Goal: Task Accomplishment & Management: Complete application form

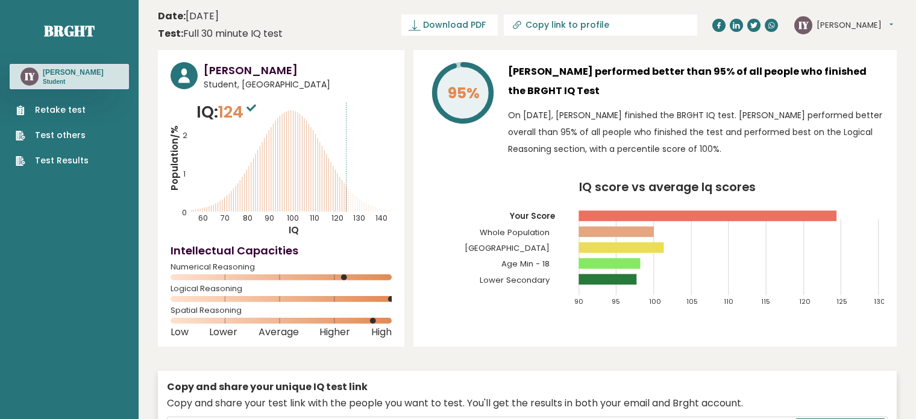
click at [54, 107] on link "Retake test" at bounding box center [52, 110] width 73 height 13
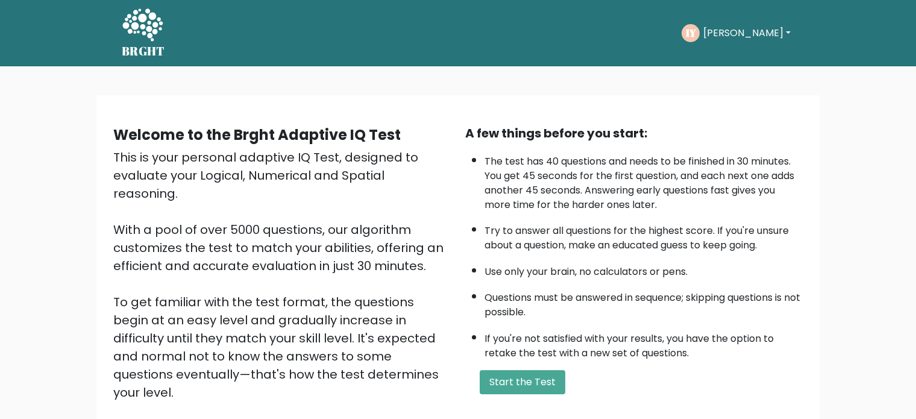
click at [518, 383] on button "Start the Test" at bounding box center [523, 382] width 86 height 24
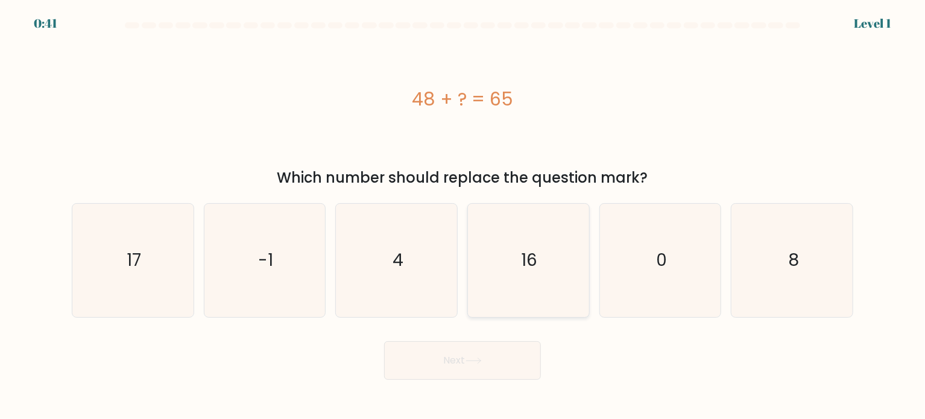
click at [507, 280] on icon "16" at bounding box center [527, 260] width 113 height 113
click at [463, 216] on input "d. 16" at bounding box center [462, 213] width 1 height 6
radio input "true"
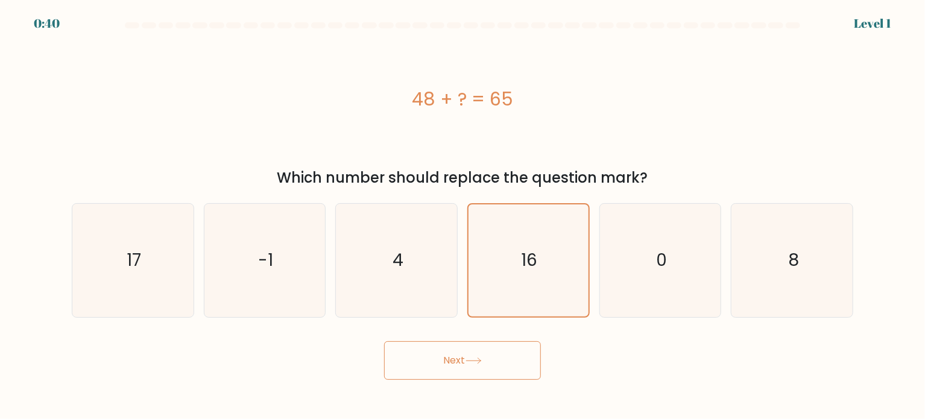
click at [495, 368] on button "Next" at bounding box center [462, 360] width 157 height 39
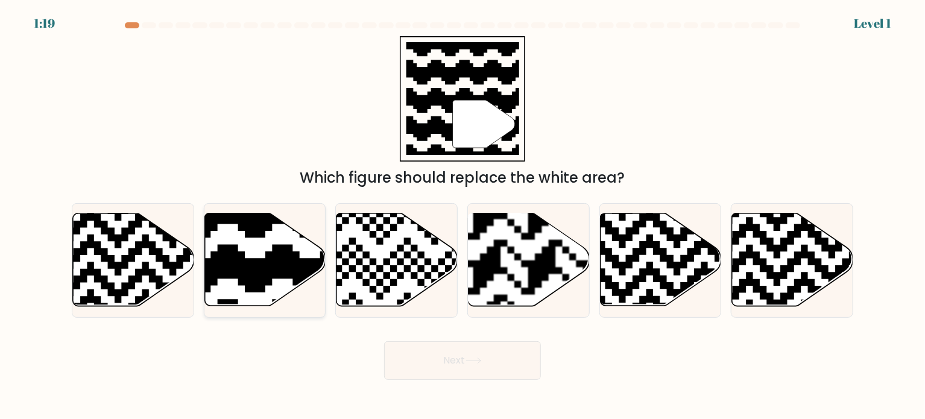
click at [294, 271] on icon at bounding box center [224, 210] width 219 height 219
click at [462, 216] on input "b." at bounding box center [462, 213] width 1 height 6
radio input "true"
click at [453, 357] on button "Next" at bounding box center [462, 360] width 157 height 39
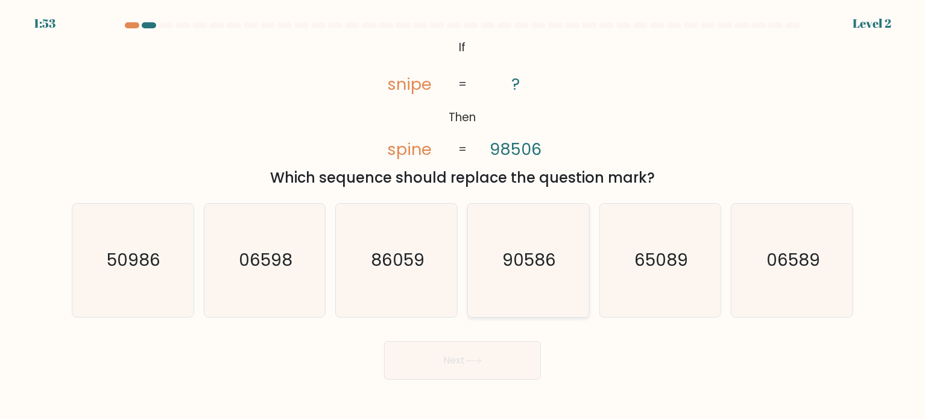
click at [523, 284] on icon "90586" at bounding box center [527, 260] width 113 height 113
click at [463, 216] on input "d. 90586" at bounding box center [462, 213] width 1 height 6
radio input "true"
click at [465, 360] on button "Next" at bounding box center [462, 360] width 157 height 39
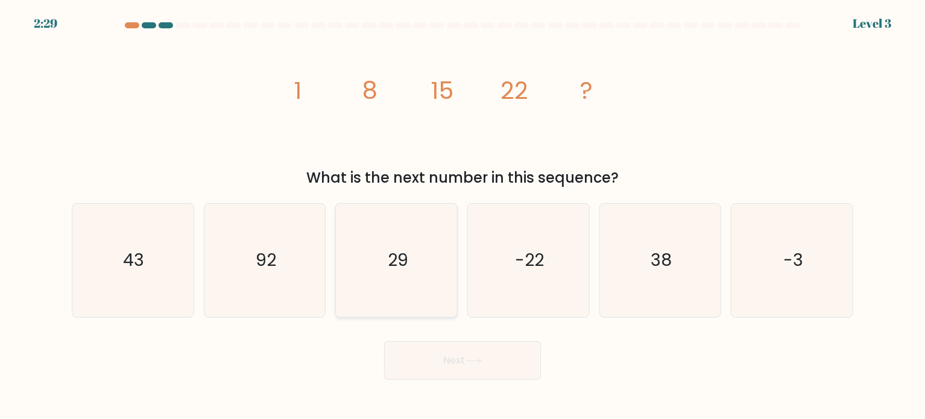
click at [426, 304] on icon "29" at bounding box center [396, 260] width 113 height 113
click at [462, 216] on input "c. 29" at bounding box center [462, 213] width 1 height 6
radio input "true"
click at [467, 362] on button "Next" at bounding box center [462, 360] width 157 height 39
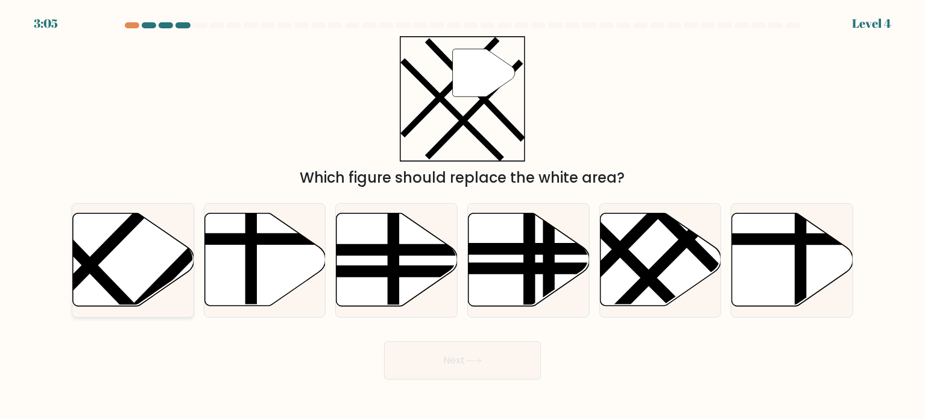
click at [119, 276] on icon at bounding box center [133, 259] width 121 height 93
click at [462, 216] on input "a." at bounding box center [462, 213] width 1 height 6
radio input "true"
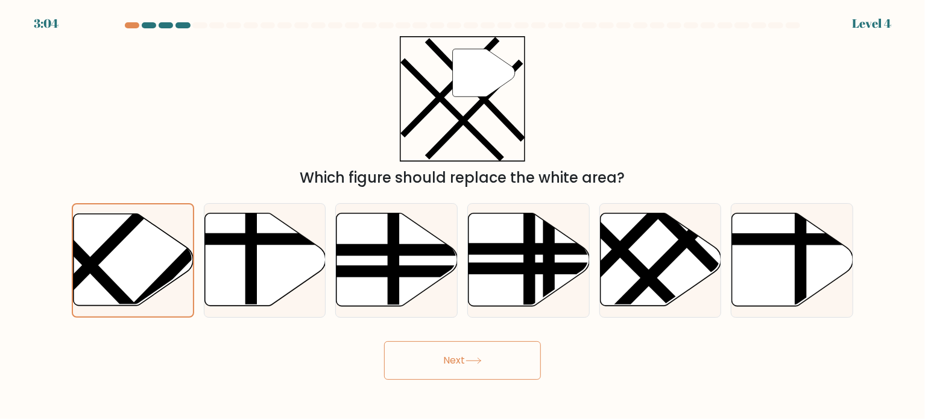
click at [444, 362] on button "Next" at bounding box center [462, 360] width 157 height 39
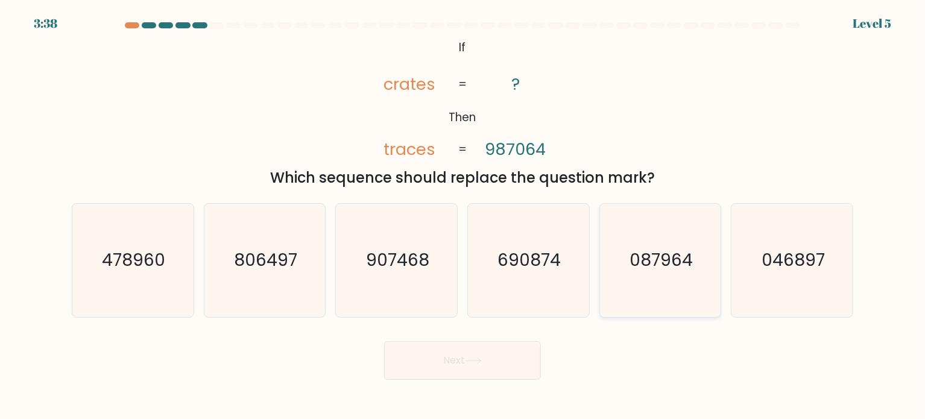
click at [649, 282] on icon "087964" at bounding box center [659, 260] width 113 height 113
click at [463, 216] on input "e. 087964" at bounding box center [462, 213] width 1 height 6
radio input "true"
click at [463, 366] on button "Next" at bounding box center [462, 360] width 157 height 39
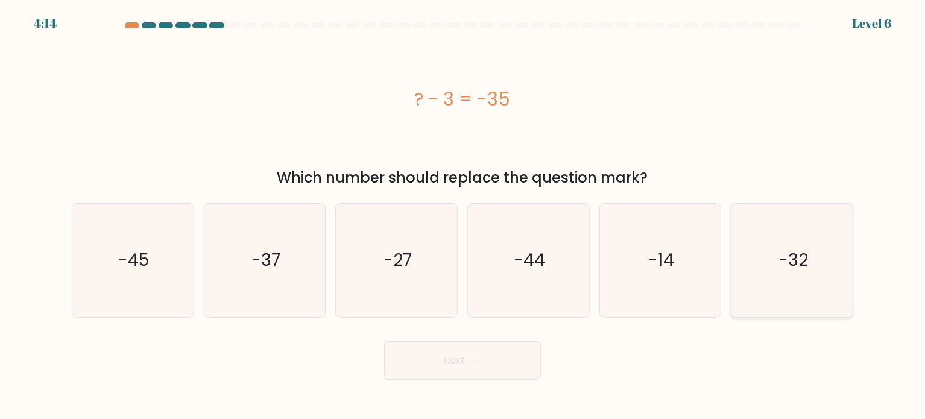
click at [808, 213] on icon "-32" at bounding box center [791, 260] width 113 height 113
click at [463, 213] on input "f. -32" at bounding box center [462, 213] width 1 height 6
radio input "true"
click at [498, 362] on button "Next" at bounding box center [462, 360] width 157 height 39
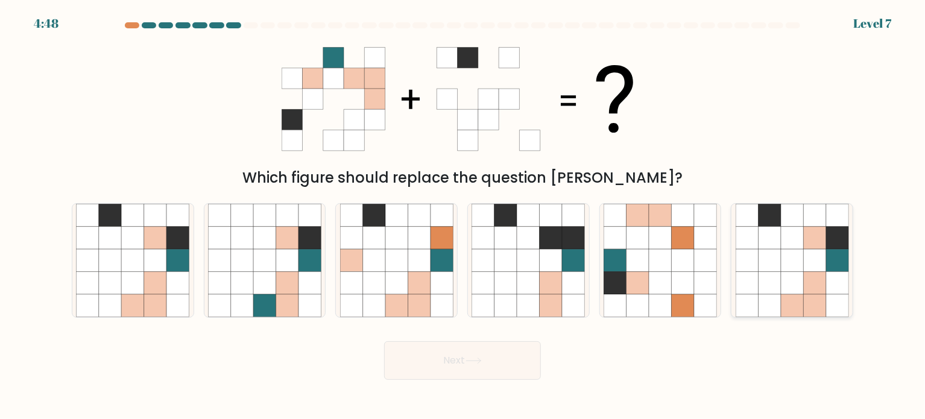
click at [799, 271] on icon at bounding box center [792, 282] width 22 height 22
click at [463, 216] on input "f." at bounding box center [462, 213] width 1 height 6
radio input "true"
click at [453, 369] on button "Next" at bounding box center [462, 360] width 157 height 39
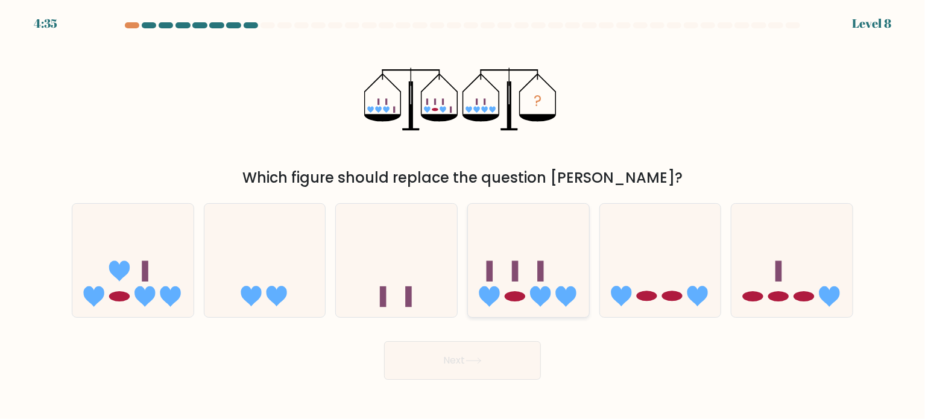
click at [540, 301] on icon at bounding box center [540, 296] width 20 height 20
click at [463, 216] on input "d." at bounding box center [462, 213] width 1 height 6
radio input "true"
click at [494, 362] on button "Next" at bounding box center [462, 360] width 157 height 39
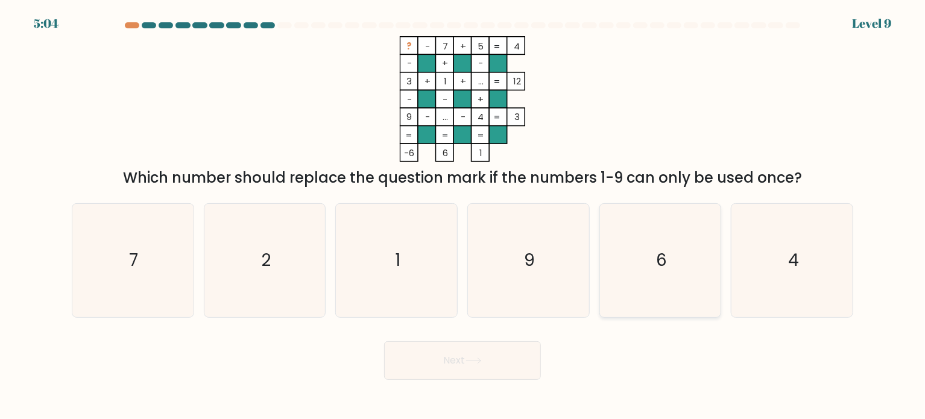
click at [632, 289] on icon "6" at bounding box center [659, 260] width 113 height 113
click at [463, 216] on input "e. 6" at bounding box center [462, 213] width 1 height 6
radio input "true"
click at [504, 361] on button "Next" at bounding box center [462, 360] width 157 height 39
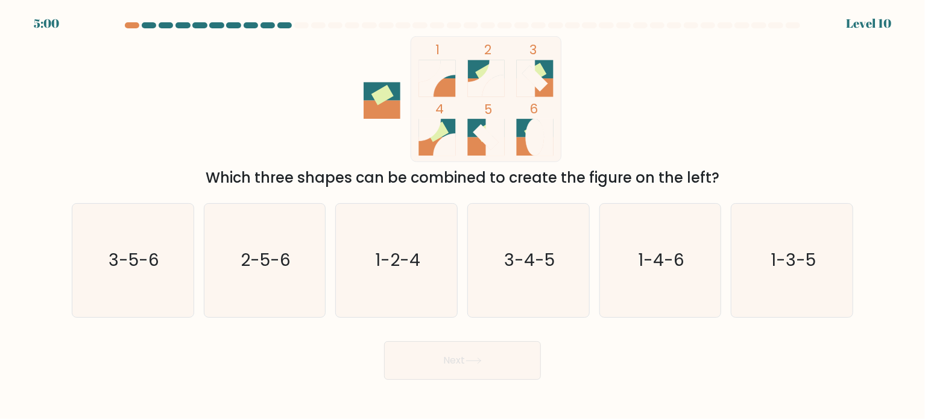
click at [509, 359] on button "Next" at bounding box center [462, 360] width 157 height 39
click at [608, 330] on form at bounding box center [462, 200] width 925 height 357
click at [397, 289] on icon "1-2-4" at bounding box center [396, 260] width 113 height 113
click at [462, 216] on input "c. 1-2-4" at bounding box center [462, 213] width 1 height 6
radio input "true"
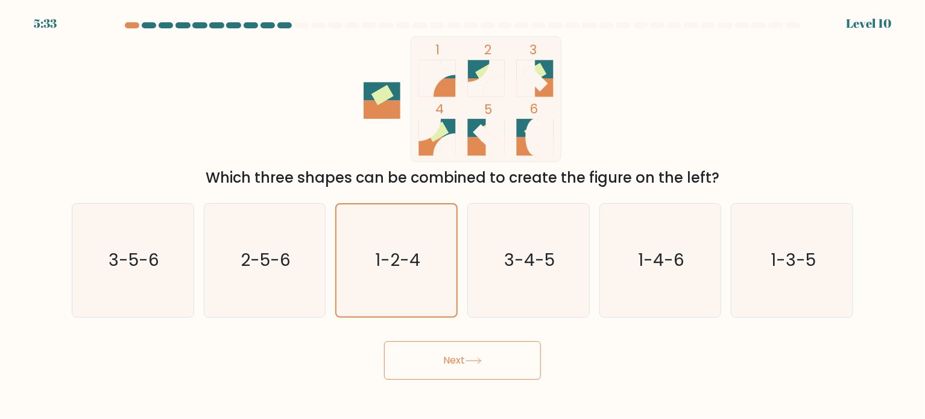
click at [465, 360] on button "Next" at bounding box center [462, 360] width 157 height 39
click at [470, 357] on icon at bounding box center [473, 360] width 16 height 7
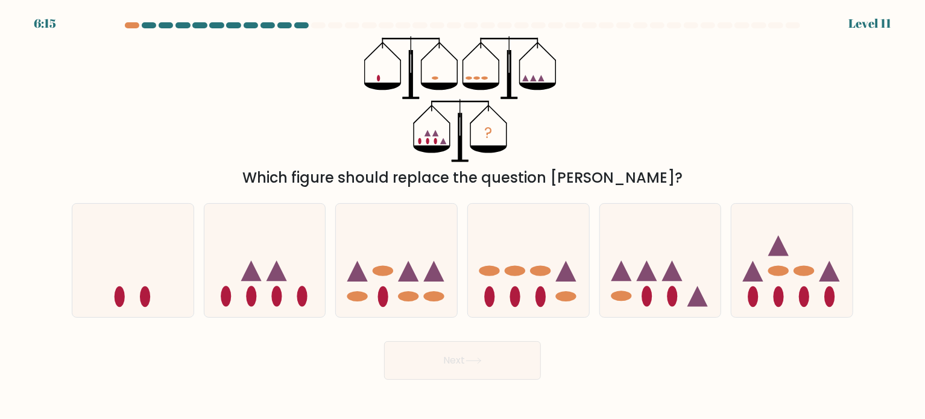
click at [470, 357] on icon at bounding box center [473, 360] width 16 height 7
click at [580, 350] on div "Next" at bounding box center [462, 356] width 796 height 48
click at [272, 304] on icon at bounding box center [264, 260] width 121 height 100
click at [462, 216] on input "b." at bounding box center [462, 213] width 1 height 6
radio input "true"
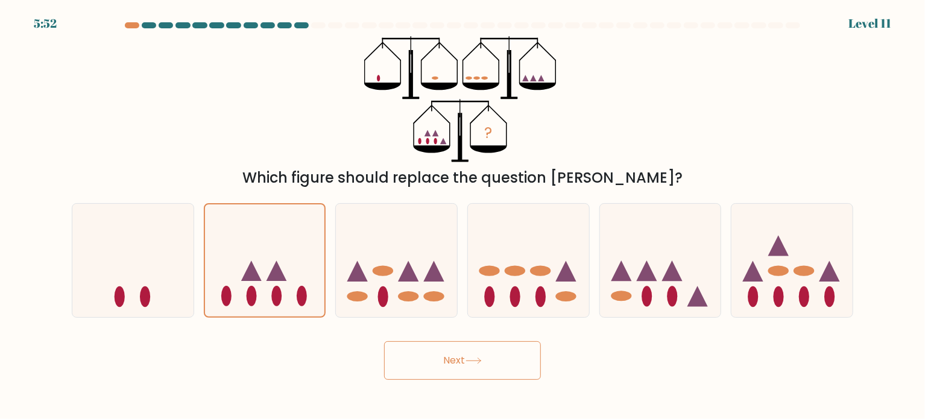
click at [437, 354] on button "Next" at bounding box center [462, 360] width 157 height 39
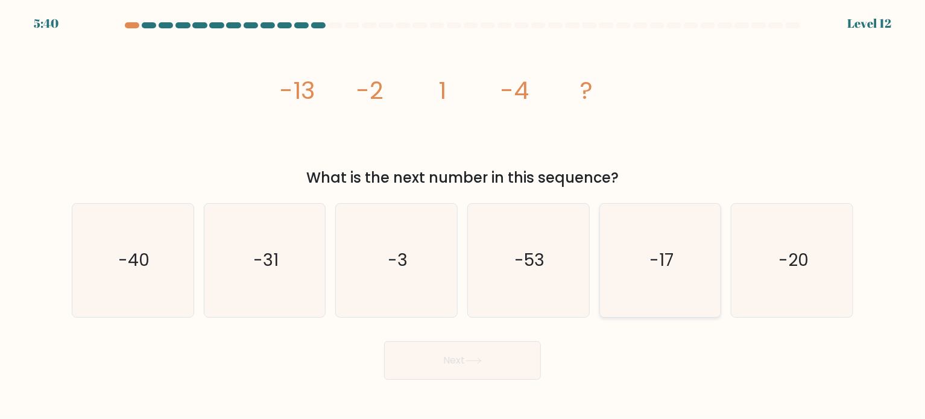
click at [660, 255] on text "-17" at bounding box center [661, 260] width 24 height 24
click at [463, 216] on input "e. -17" at bounding box center [462, 213] width 1 height 6
radio input "true"
click at [475, 363] on icon at bounding box center [473, 360] width 16 height 7
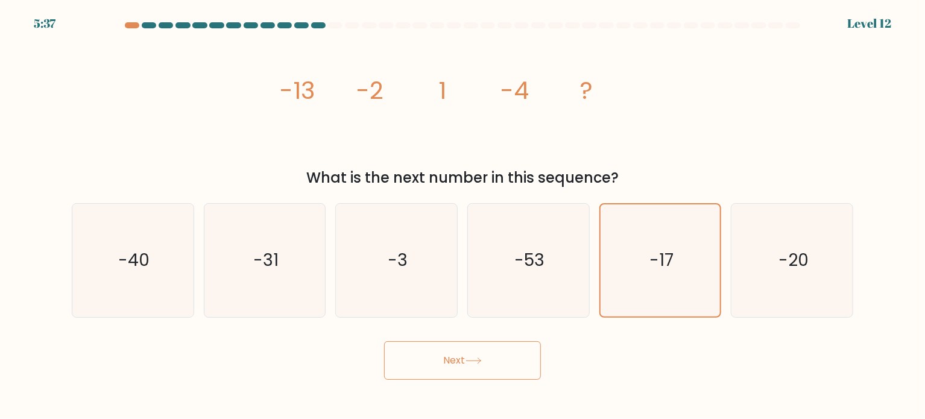
click at [475, 363] on icon at bounding box center [473, 360] width 16 height 7
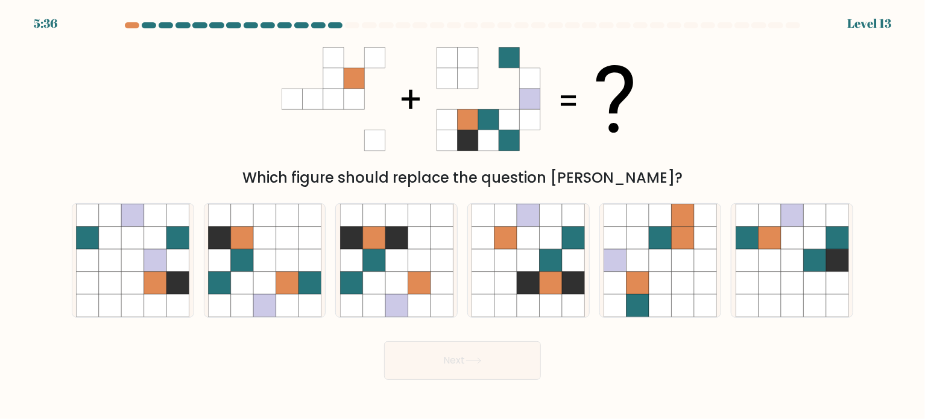
click at [475, 363] on icon at bounding box center [473, 360] width 16 height 7
click at [598, 344] on div "Next" at bounding box center [462, 356] width 796 height 48
click at [250, 253] on icon at bounding box center [242, 260] width 22 height 22
click at [462, 216] on input "b." at bounding box center [462, 213] width 1 height 6
radio input "true"
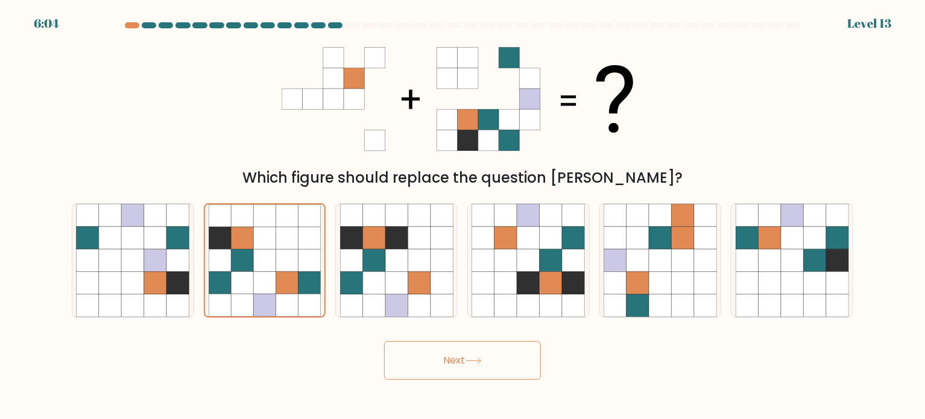
click at [482, 365] on button "Next" at bounding box center [462, 360] width 157 height 39
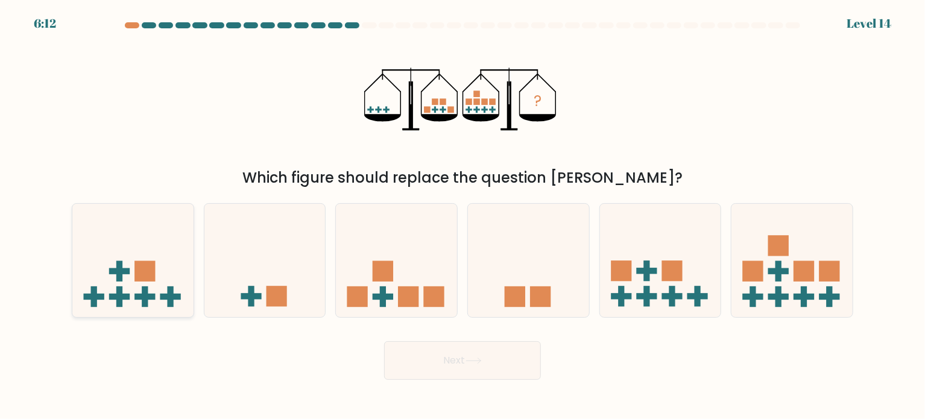
click at [174, 264] on icon at bounding box center [132, 260] width 121 height 100
click at [462, 216] on input "a." at bounding box center [462, 213] width 1 height 6
radio input "true"
click at [506, 361] on button "Next" at bounding box center [462, 360] width 157 height 39
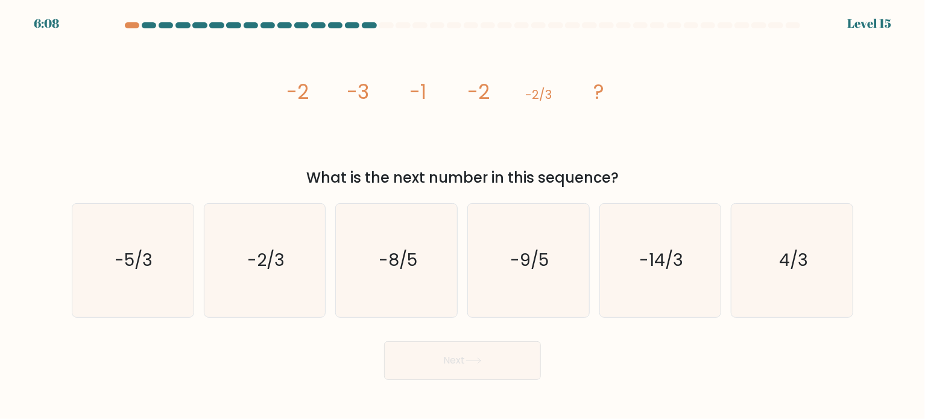
click at [506, 361] on button "Next" at bounding box center [462, 360] width 157 height 39
click at [588, 113] on icon "image/svg+xml -2 -3 -1 -2 -2/3 ?" at bounding box center [462, 99] width 362 height 126
click at [175, 266] on icon "-5/3" at bounding box center [132, 260] width 113 height 113
click at [462, 216] on input "a. -5/3" at bounding box center [462, 213] width 1 height 6
radio input "true"
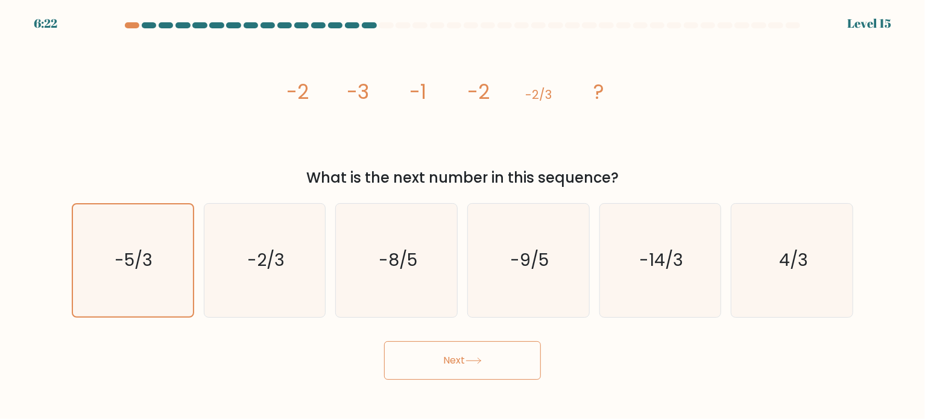
click at [507, 372] on button "Next" at bounding box center [462, 360] width 157 height 39
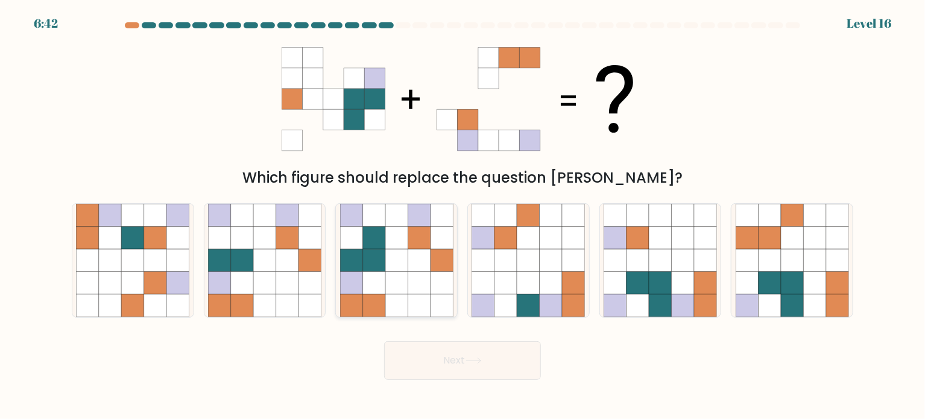
click at [426, 281] on icon at bounding box center [418, 282] width 22 height 22
click at [462, 216] on input "c." at bounding box center [462, 213] width 1 height 6
radio input "true"
click at [472, 360] on icon at bounding box center [473, 360] width 16 height 7
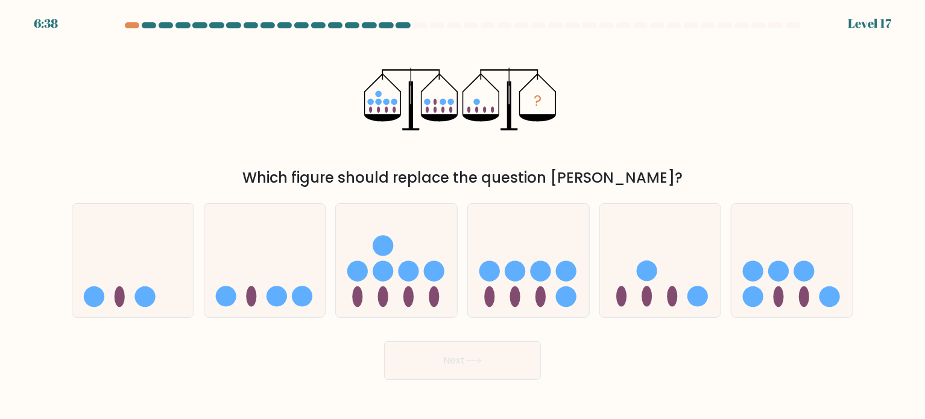
click at [472, 360] on icon at bounding box center [473, 360] width 16 height 7
click at [274, 148] on div "? Which figure should replace the question mark?" at bounding box center [462, 112] width 796 height 152
click at [812, 213] on icon at bounding box center [791, 260] width 121 height 100
click at [463, 213] on input "f." at bounding box center [462, 213] width 1 height 6
radio input "true"
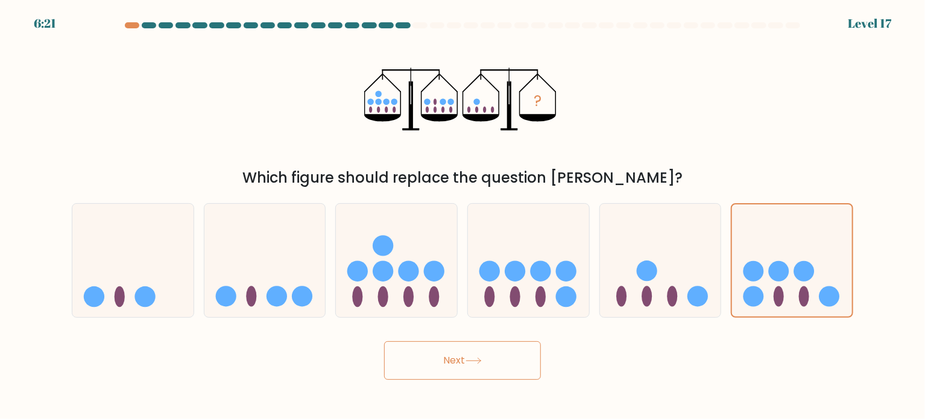
click at [479, 361] on icon at bounding box center [473, 360] width 14 height 5
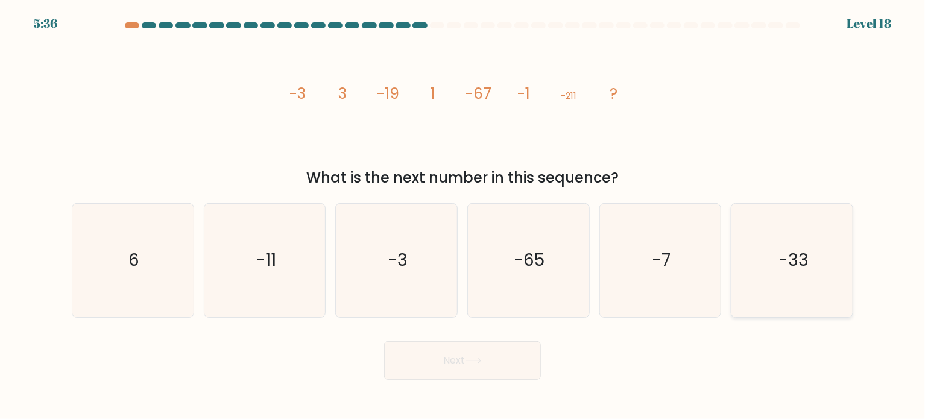
click at [764, 272] on icon "-33" at bounding box center [791, 260] width 113 height 113
click at [463, 216] on input "f. -33" at bounding box center [462, 213] width 1 height 6
radio input "true"
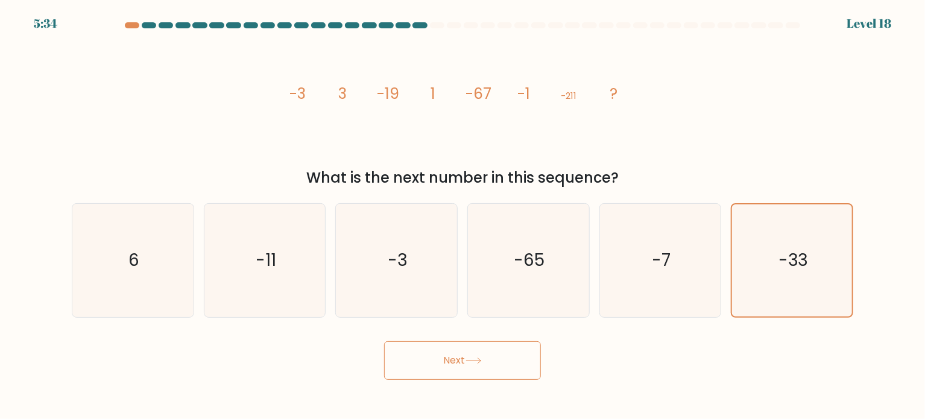
click at [508, 359] on button "Next" at bounding box center [462, 360] width 157 height 39
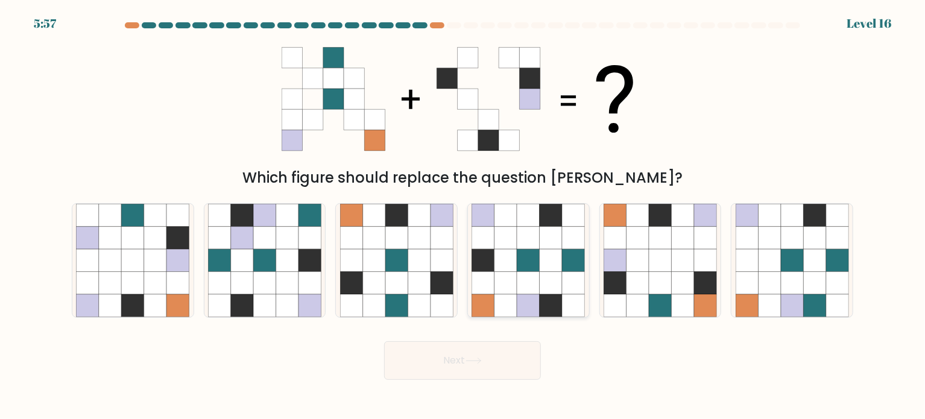
click at [512, 256] on icon at bounding box center [505, 260] width 22 height 22
click at [463, 216] on input "d." at bounding box center [462, 213] width 1 height 6
radio input "true"
click at [468, 348] on button "Next" at bounding box center [462, 360] width 157 height 39
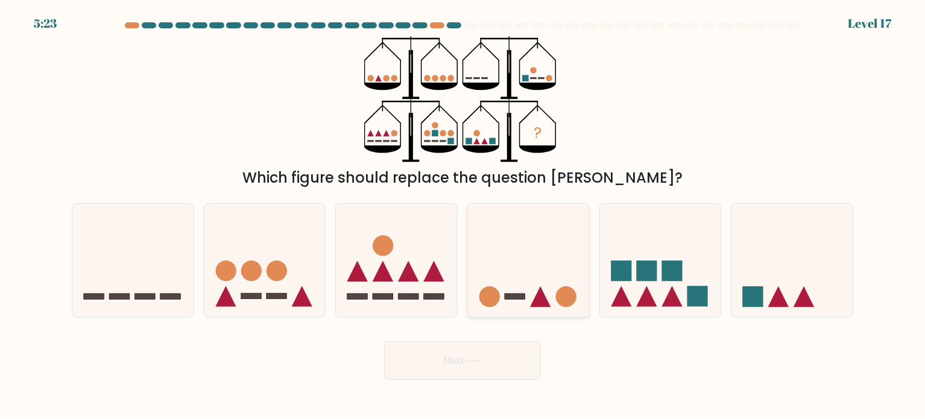
click at [582, 276] on icon at bounding box center [528, 260] width 121 height 100
click at [463, 216] on input "d." at bounding box center [462, 213] width 1 height 6
radio input "true"
click at [478, 369] on button "Next" at bounding box center [462, 360] width 157 height 39
click at [482, 369] on button "Next" at bounding box center [462, 360] width 157 height 39
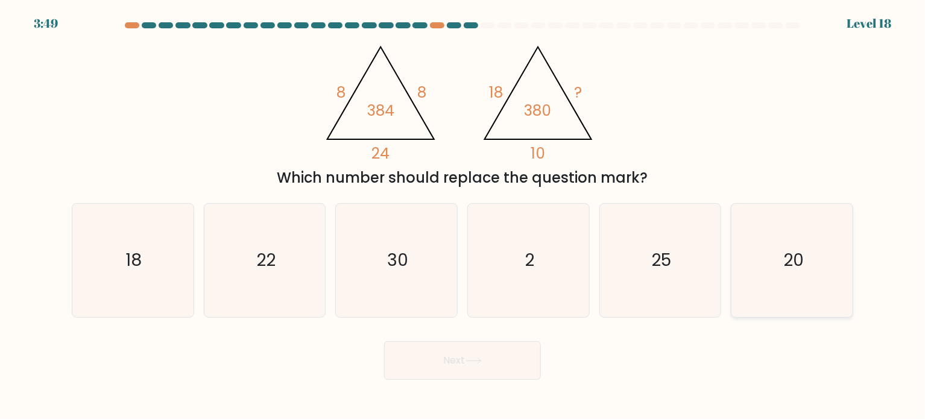
click at [814, 248] on icon "20" at bounding box center [791, 260] width 113 height 113
click at [463, 216] on input "f. 20" at bounding box center [462, 213] width 1 height 6
radio input "true"
click at [487, 357] on button "Next" at bounding box center [462, 360] width 157 height 39
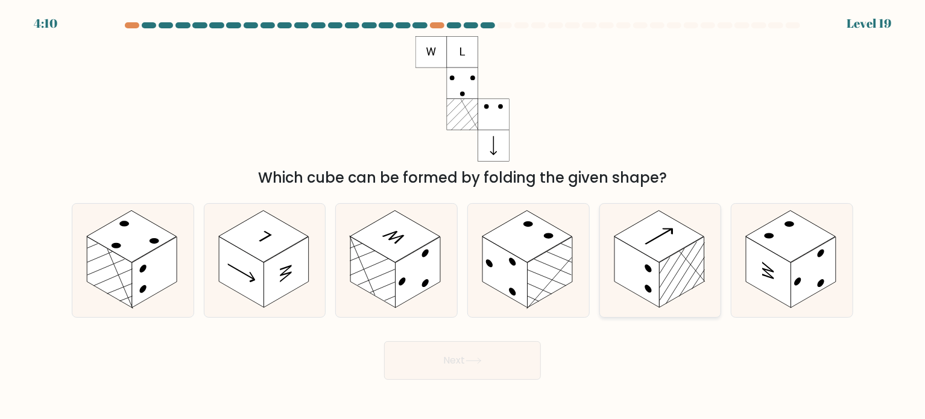
click at [664, 278] on rect at bounding box center [681, 271] width 45 height 71
click at [463, 216] on input "e." at bounding box center [462, 213] width 1 height 6
radio input "true"
click at [453, 358] on button "Next" at bounding box center [462, 360] width 157 height 39
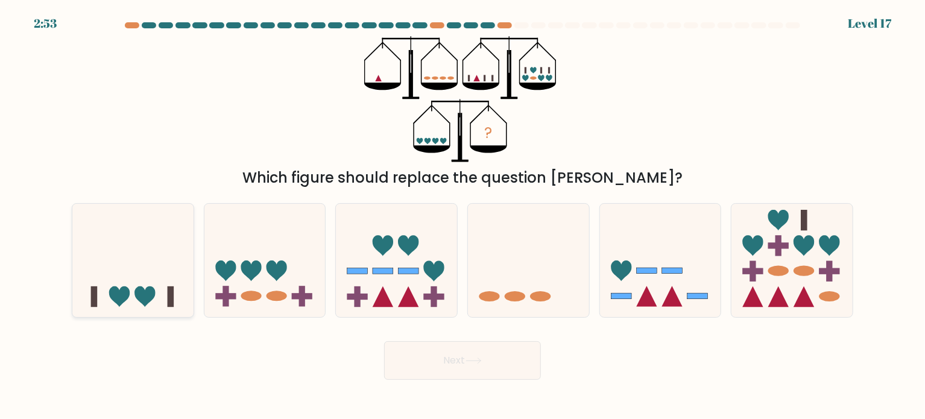
click at [154, 292] on icon at bounding box center [144, 296] width 20 height 20
click at [462, 216] on input "a." at bounding box center [462, 213] width 1 height 6
radio input "true"
click at [439, 357] on button "Next" at bounding box center [462, 360] width 157 height 39
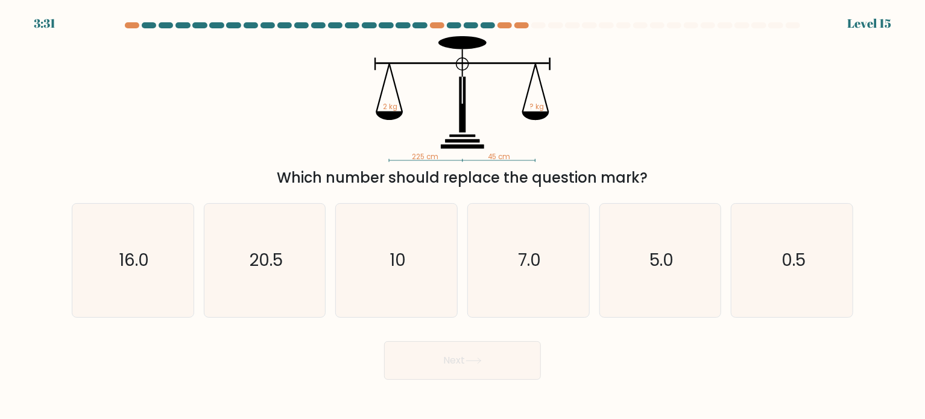
drag, startPoint x: 439, startPoint y: 357, endPoint x: 693, endPoint y: 117, distance: 349.2
click at [693, 117] on form at bounding box center [462, 200] width 925 height 357
click at [163, 263] on icon "16.0" at bounding box center [132, 260] width 113 height 113
click at [462, 216] on input "a. 16.0" at bounding box center [462, 213] width 1 height 6
radio input "true"
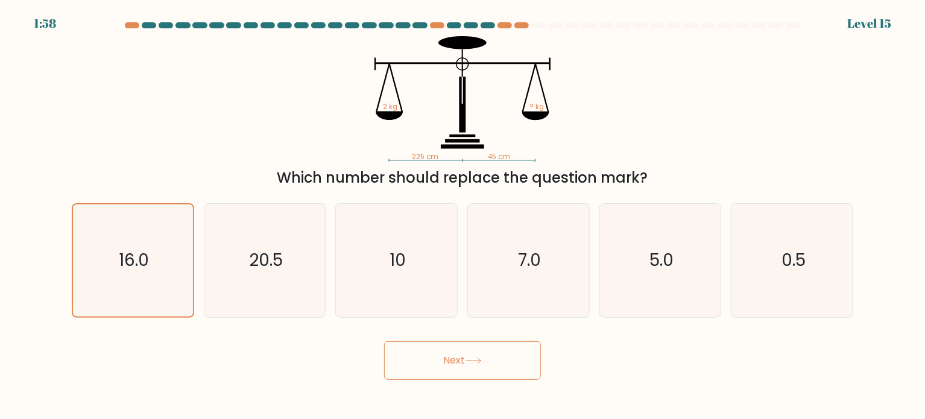
click at [468, 374] on button "Next" at bounding box center [462, 360] width 157 height 39
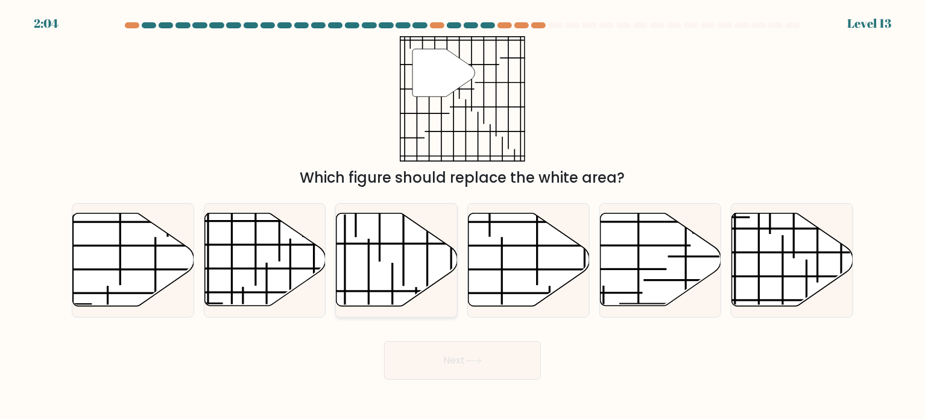
click at [409, 243] on line at bounding box center [408, 243] width 193 height 0
click at [462, 216] on input "c." at bounding box center [462, 213] width 1 height 6
radio input "true"
click at [489, 366] on button "Next" at bounding box center [462, 360] width 157 height 39
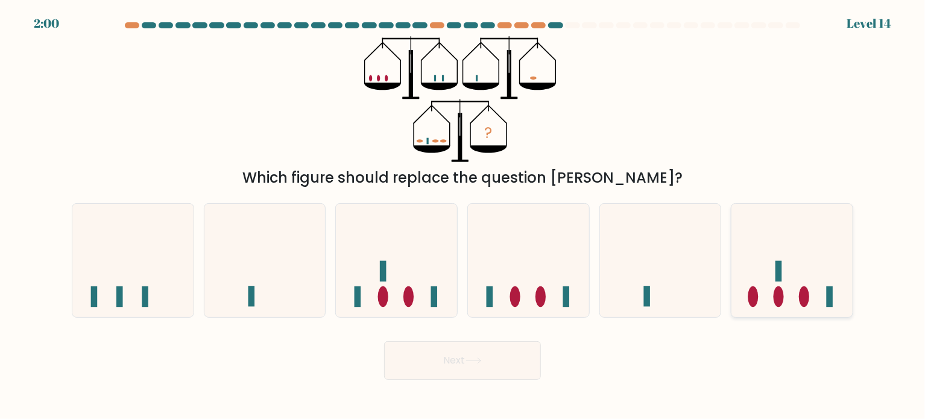
click at [744, 265] on icon at bounding box center [791, 260] width 121 height 100
click at [463, 216] on input "f." at bounding box center [462, 213] width 1 height 6
radio input "true"
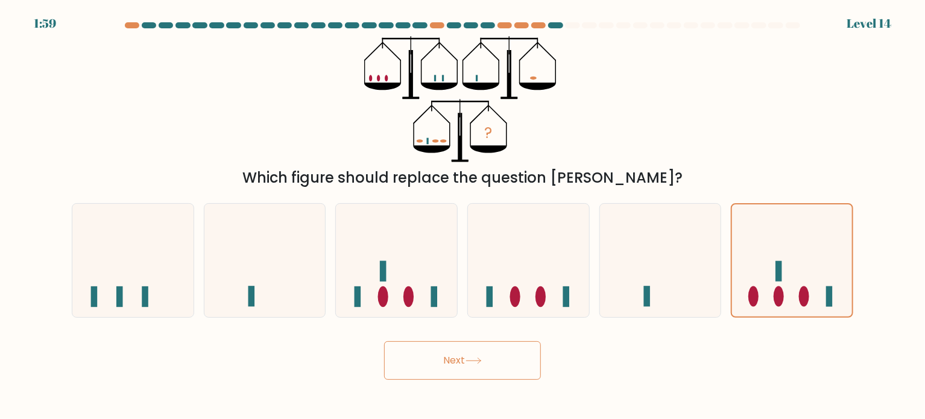
click at [465, 364] on button "Next" at bounding box center [462, 360] width 157 height 39
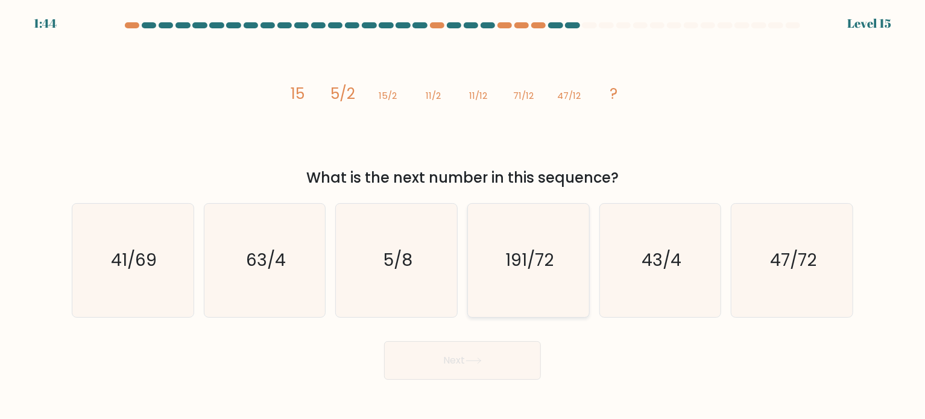
click at [542, 279] on icon "191/72" at bounding box center [527, 260] width 113 height 113
click at [463, 216] on input "d. 191/72" at bounding box center [462, 213] width 1 height 6
radio input "true"
click at [486, 365] on button "Next" at bounding box center [462, 360] width 157 height 39
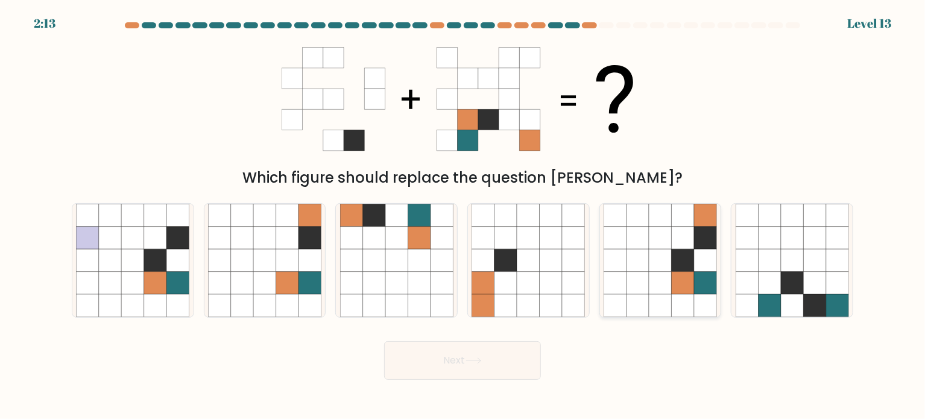
click at [665, 241] on icon at bounding box center [660, 237] width 22 height 22
click at [463, 216] on input "e." at bounding box center [462, 213] width 1 height 6
radio input "true"
click at [492, 369] on button "Next" at bounding box center [462, 360] width 157 height 39
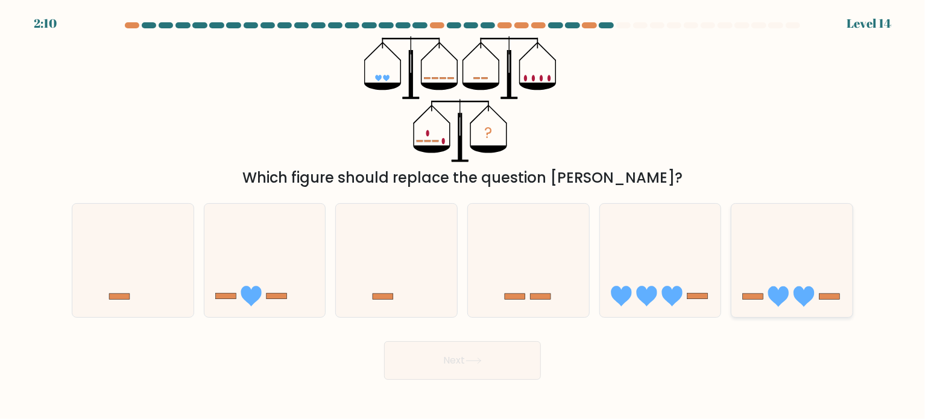
click at [790, 289] on icon at bounding box center [791, 260] width 121 height 100
click at [463, 216] on input "f." at bounding box center [462, 213] width 1 height 6
radio input "true"
click at [665, 128] on div "? Which figure should replace the question mark?" at bounding box center [462, 112] width 796 height 152
click at [277, 279] on icon at bounding box center [264, 260] width 121 height 100
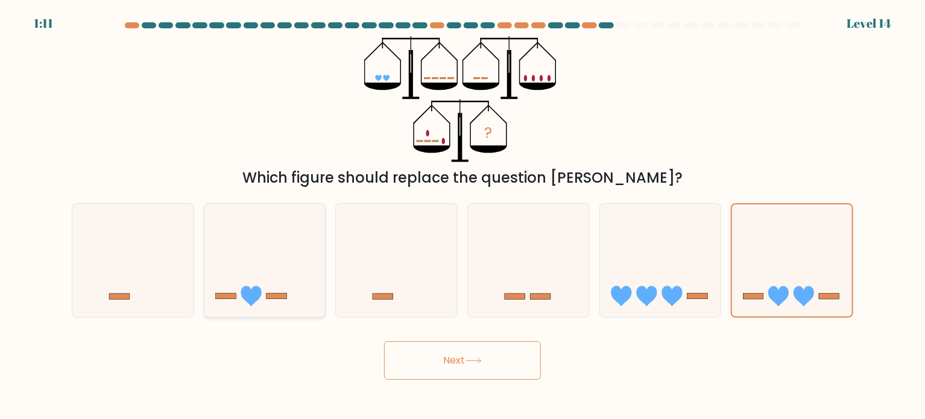
click at [462, 216] on input "b." at bounding box center [462, 213] width 1 height 6
radio input "true"
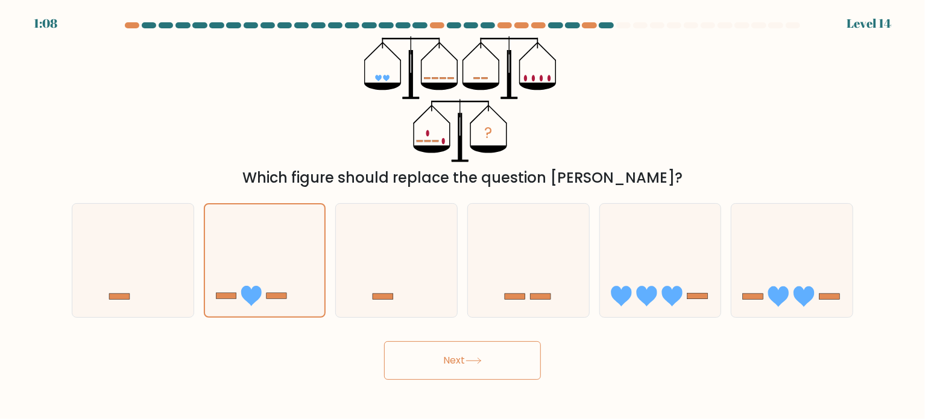
click at [438, 368] on button "Next" at bounding box center [462, 360] width 157 height 39
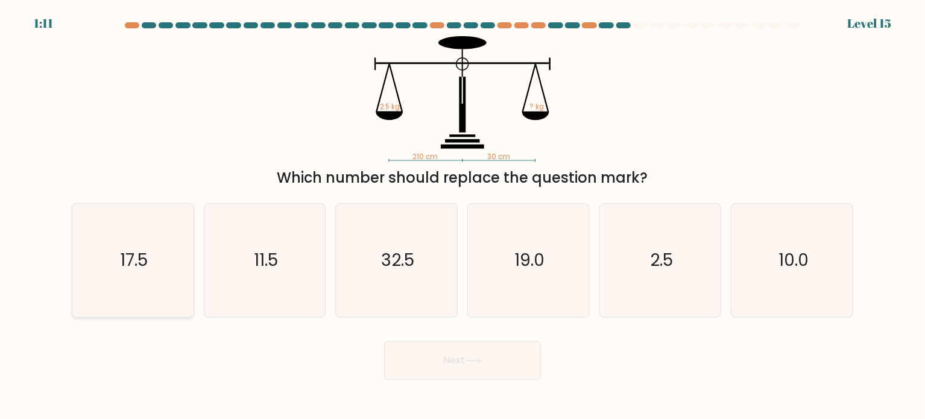
click at [154, 272] on icon "17.5" at bounding box center [132, 260] width 113 height 113
click at [462, 216] on input "a. 17.5" at bounding box center [462, 213] width 1 height 6
radio input "true"
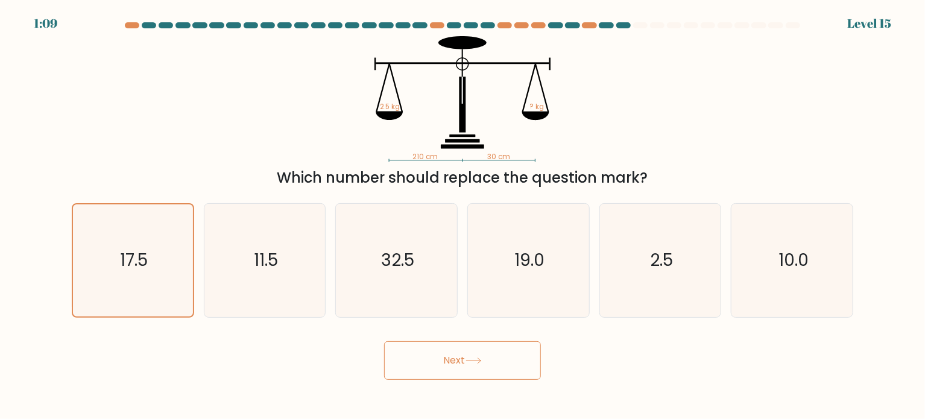
click at [463, 366] on button "Next" at bounding box center [462, 360] width 157 height 39
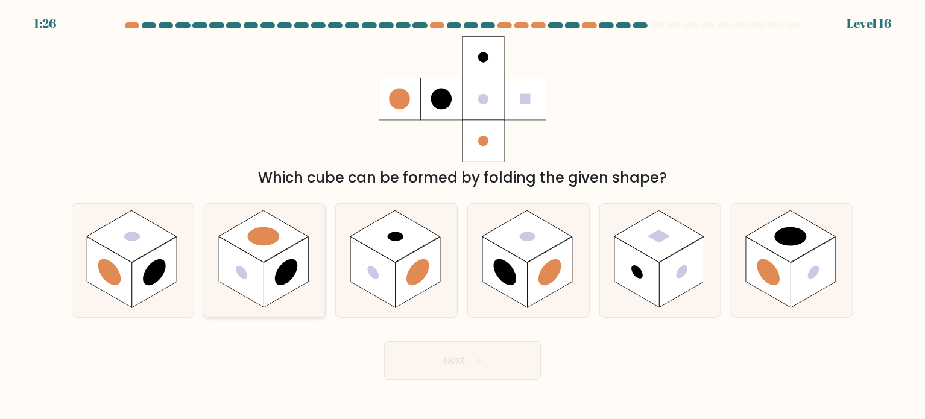
click at [238, 275] on circle at bounding box center [241, 272] width 11 height 18
click at [462, 216] on input "b." at bounding box center [462, 213] width 1 height 6
radio input "true"
click at [462, 360] on button "Next" at bounding box center [462, 360] width 157 height 39
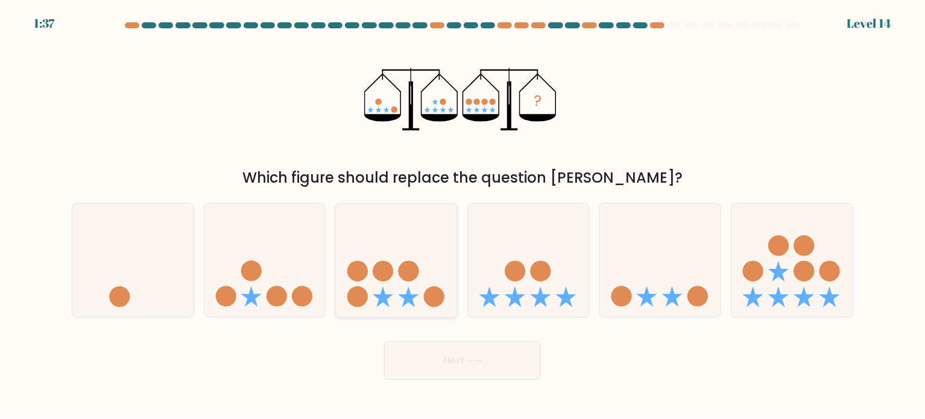
click at [375, 243] on icon at bounding box center [396, 260] width 121 height 100
click at [462, 216] on input "c." at bounding box center [462, 213] width 1 height 6
radio input "true"
click at [456, 374] on button "Next" at bounding box center [462, 360] width 157 height 39
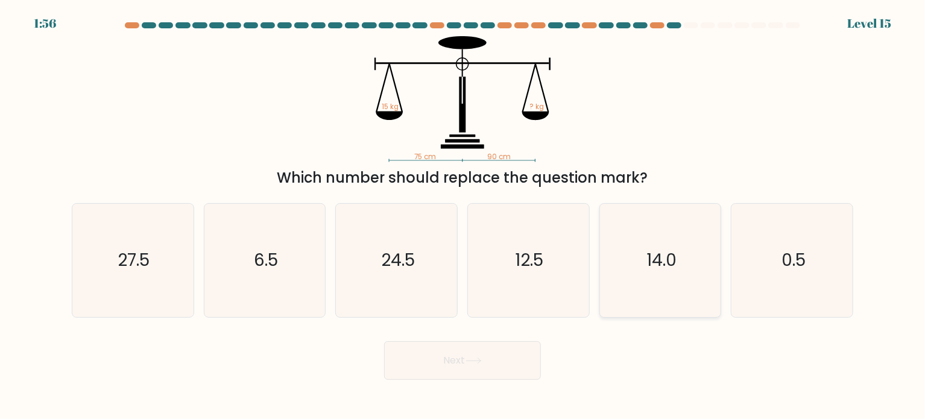
click at [674, 277] on icon "14.0" at bounding box center [659, 260] width 113 height 113
click at [463, 216] on input "e. 14.0" at bounding box center [462, 213] width 1 height 6
radio input "true"
click at [557, 291] on icon "12.5" at bounding box center [527, 260] width 113 height 113
click at [463, 216] on input "d. 12.5" at bounding box center [462, 213] width 1 height 6
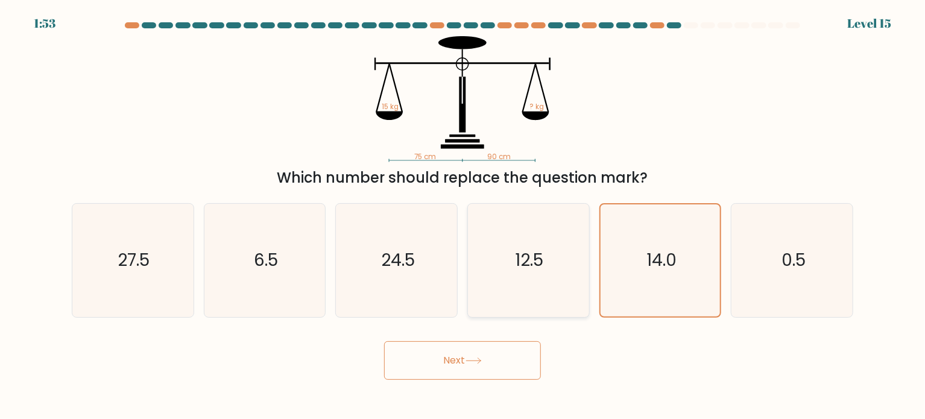
radio input "true"
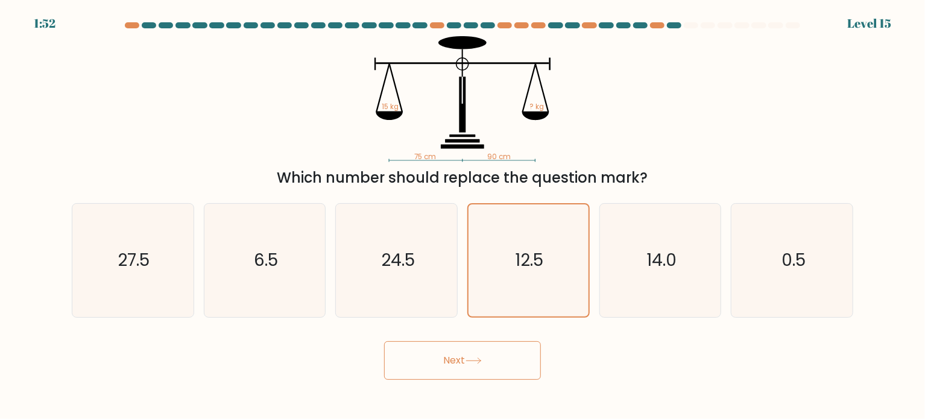
click at [482, 364] on icon at bounding box center [473, 360] width 16 height 7
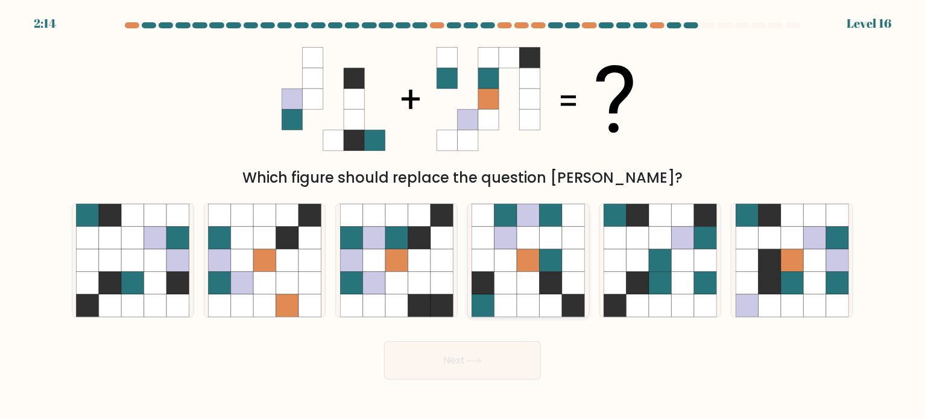
click at [520, 241] on icon at bounding box center [528, 237] width 22 height 22
click at [463, 216] on input "d." at bounding box center [462, 213] width 1 height 6
radio input "true"
click at [456, 362] on button "Next" at bounding box center [462, 360] width 157 height 39
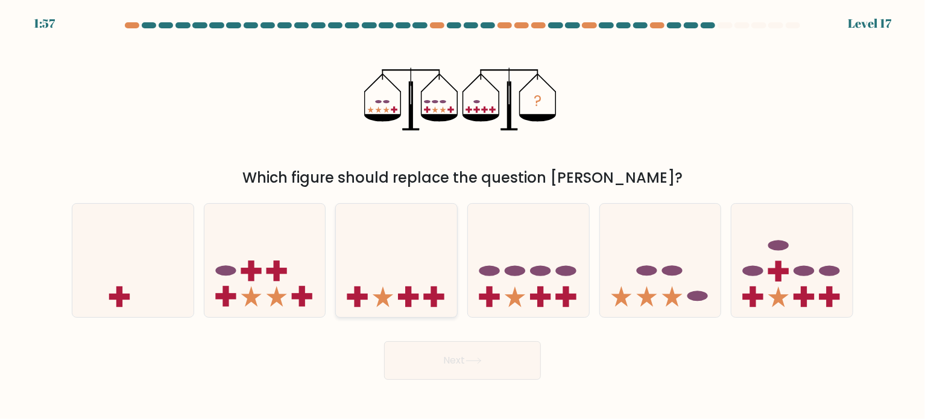
click at [401, 307] on icon at bounding box center [396, 260] width 121 height 100
click at [462, 216] on input "c." at bounding box center [462, 213] width 1 height 6
radio input "true"
click at [445, 361] on button "Next" at bounding box center [462, 360] width 157 height 39
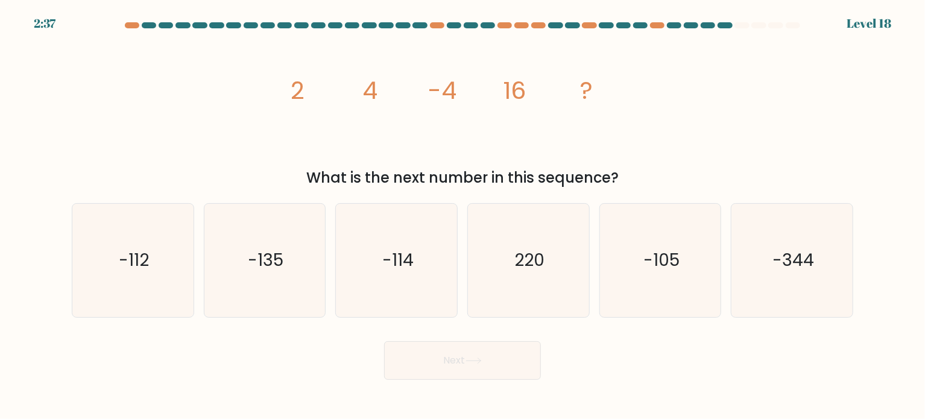
drag, startPoint x: 483, startPoint y: 368, endPoint x: 410, endPoint y: 135, distance: 244.4
click at [410, 135] on form at bounding box center [462, 200] width 925 height 357
click at [534, 250] on text "220" at bounding box center [529, 260] width 30 height 24
click at [463, 216] on input "d. 220" at bounding box center [462, 213] width 1 height 6
radio input "true"
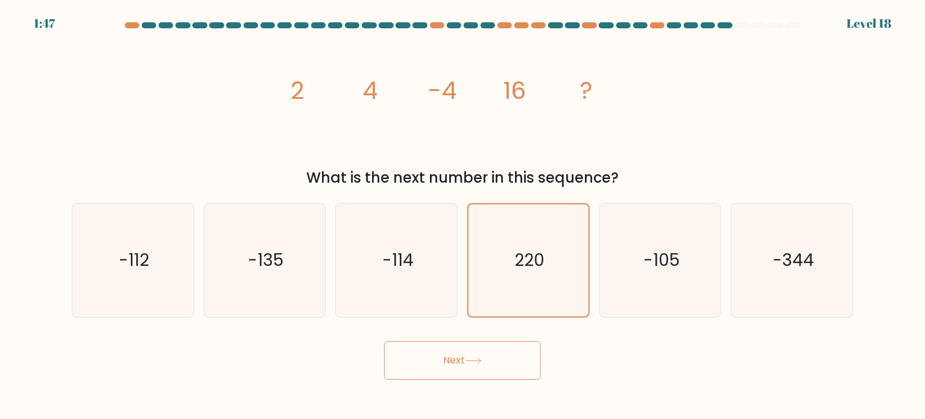
click at [477, 366] on button "Next" at bounding box center [462, 360] width 157 height 39
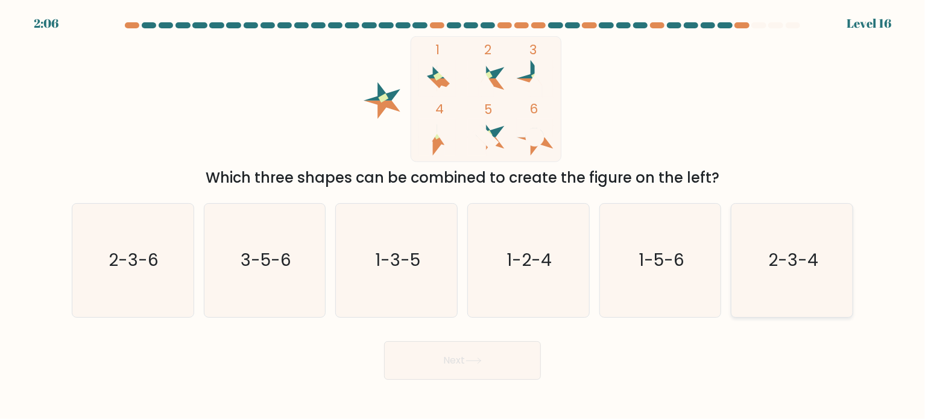
click at [809, 301] on icon "2-3-4" at bounding box center [791, 260] width 113 height 113
click at [463, 216] on input "f. 2-3-4" at bounding box center [462, 213] width 1 height 6
radio input "true"
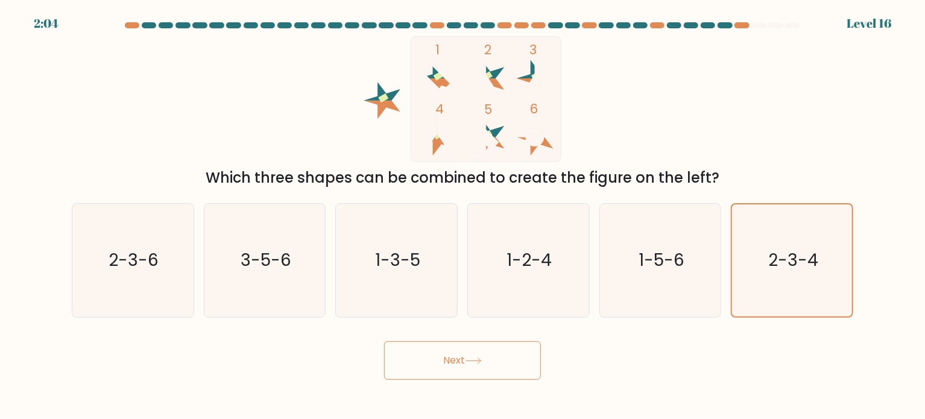
click at [501, 363] on button "Next" at bounding box center [462, 360] width 157 height 39
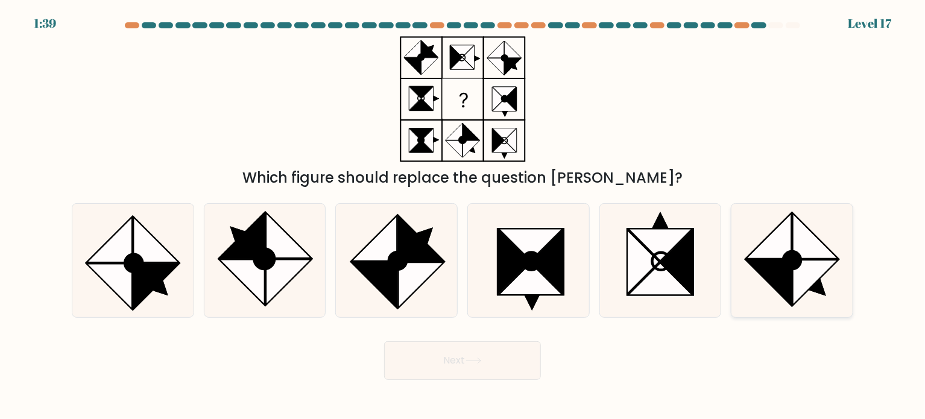
click at [769, 231] on icon at bounding box center [791, 260] width 113 height 113
click at [463, 216] on input "f." at bounding box center [462, 213] width 1 height 6
radio input "true"
click at [486, 330] on form at bounding box center [462, 200] width 925 height 357
click at [507, 350] on button "Next" at bounding box center [462, 360] width 157 height 39
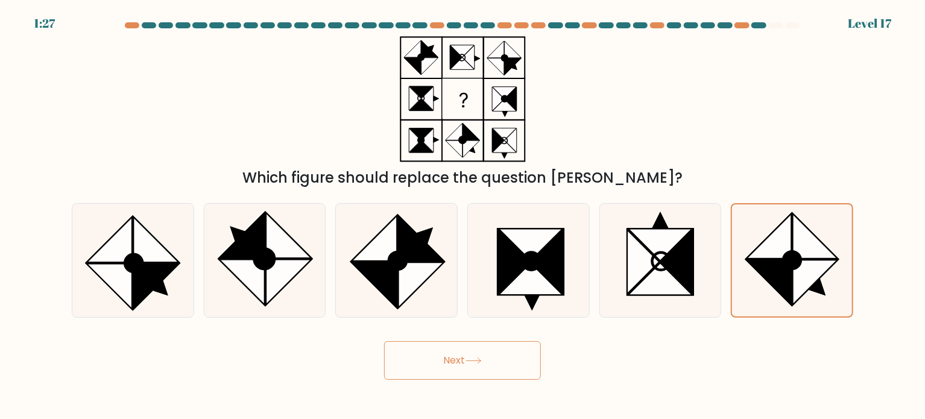
click at [507, 350] on button "Next" at bounding box center [462, 360] width 157 height 39
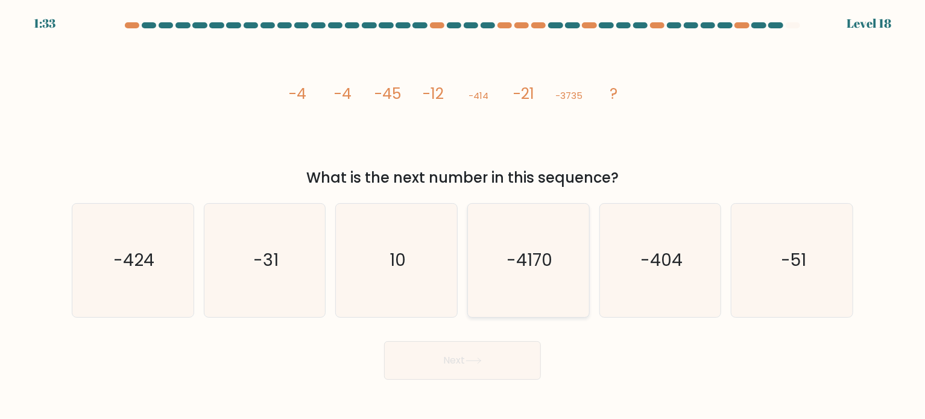
click at [541, 239] on icon "-4170" at bounding box center [527, 260] width 113 height 113
click at [463, 216] on input "d. -4170" at bounding box center [462, 213] width 1 height 6
radio input "true"
click at [497, 354] on button "Next" at bounding box center [462, 360] width 157 height 39
click at [503, 372] on button "Next" at bounding box center [462, 360] width 157 height 39
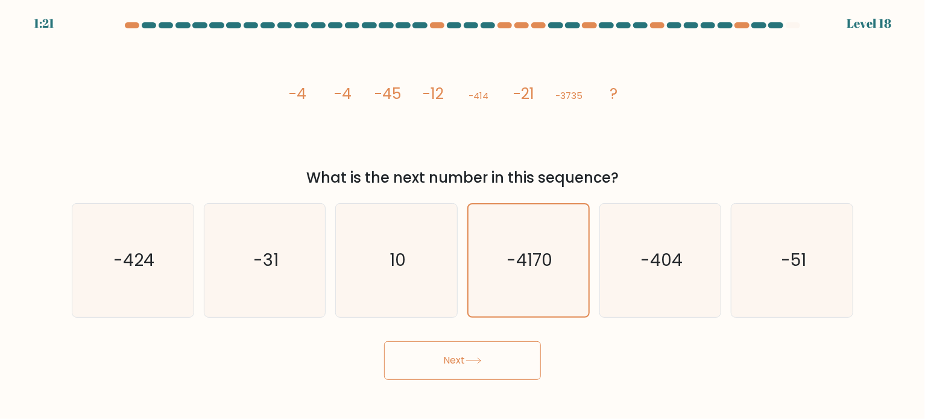
click at [473, 372] on button "Next" at bounding box center [462, 360] width 157 height 39
click at [491, 350] on button "Next" at bounding box center [462, 360] width 157 height 39
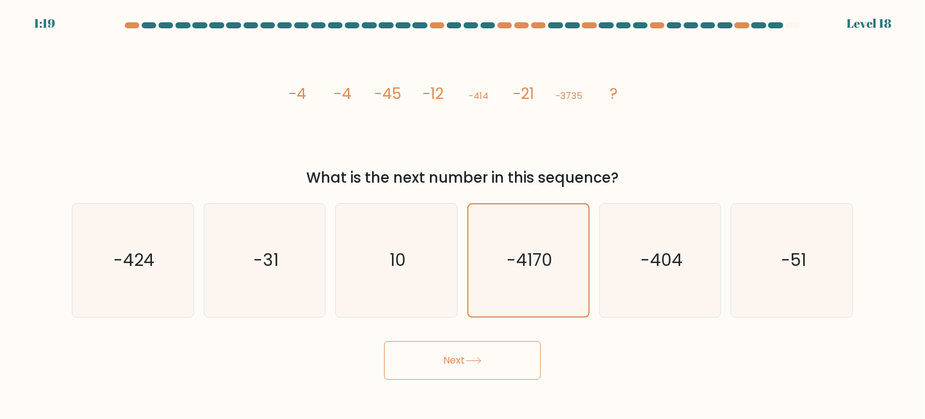
click at [491, 350] on button "Next" at bounding box center [462, 360] width 157 height 39
click at [421, 348] on button "Next" at bounding box center [462, 360] width 157 height 39
click at [413, 271] on icon "10" at bounding box center [396, 260] width 113 height 113
click at [462, 216] on input "c. 10" at bounding box center [462, 213] width 1 height 6
radio input "true"
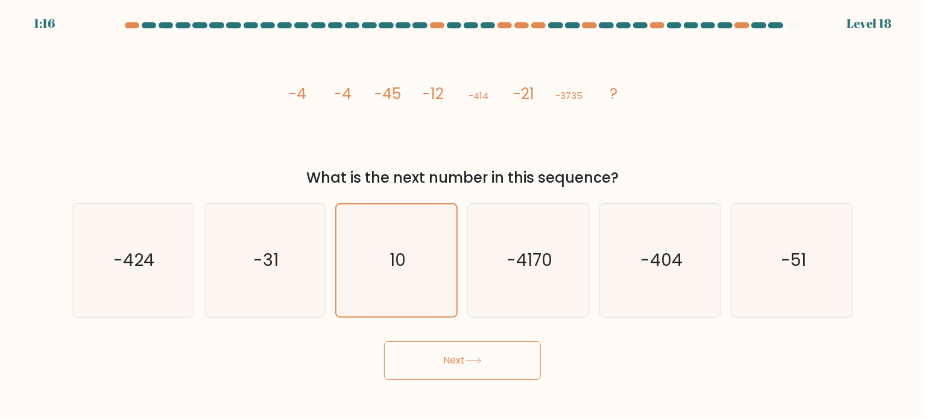
click at [416, 357] on button "Next" at bounding box center [462, 360] width 157 height 39
click at [502, 258] on icon "-4170" at bounding box center [527, 260] width 113 height 113
click at [463, 216] on input "d. -4170" at bounding box center [462, 213] width 1 height 6
radio input "true"
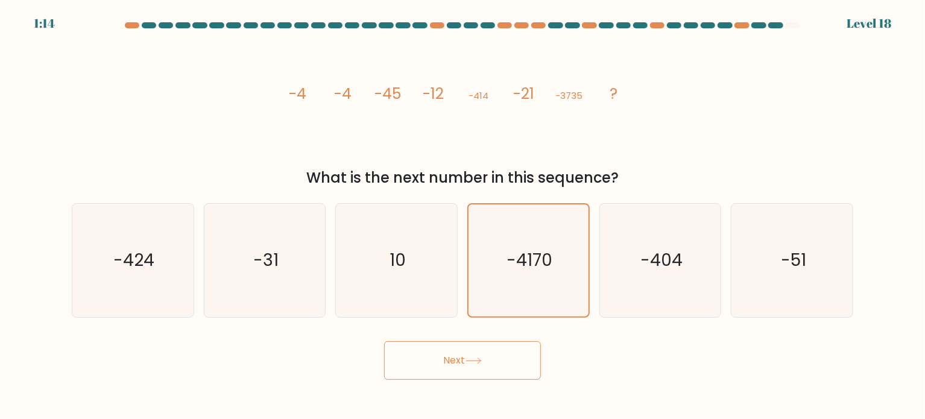
click at [431, 358] on button "Next" at bounding box center [462, 360] width 157 height 39
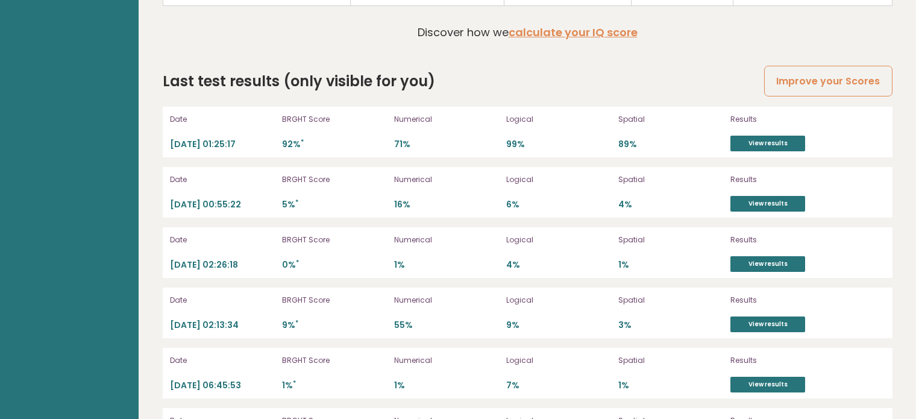
scroll to position [3349, 0]
click at [778, 136] on link "View results" at bounding box center [767, 143] width 75 height 16
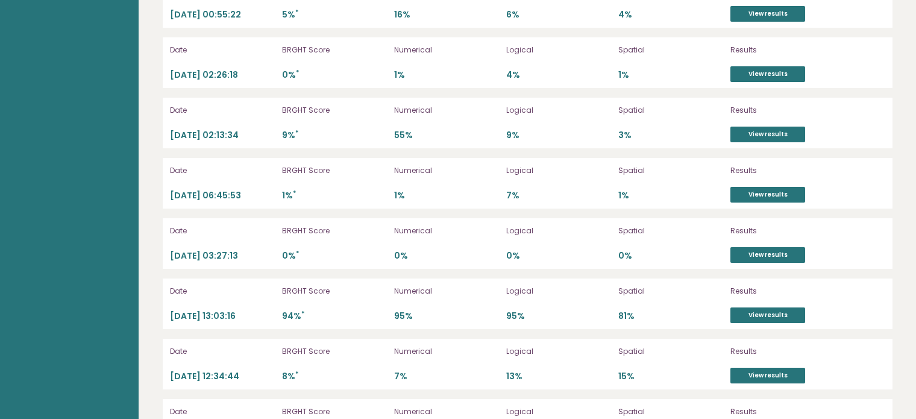
scroll to position [3537, 0]
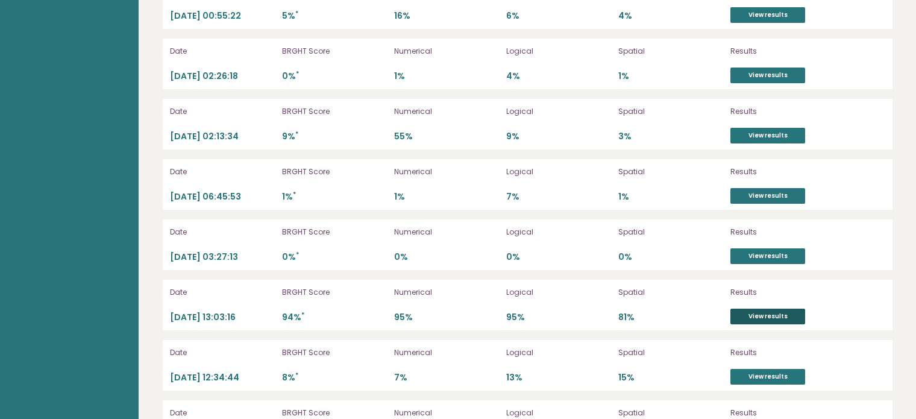
click at [769, 309] on link "View results" at bounding box center [767, 317] width 75 height 16
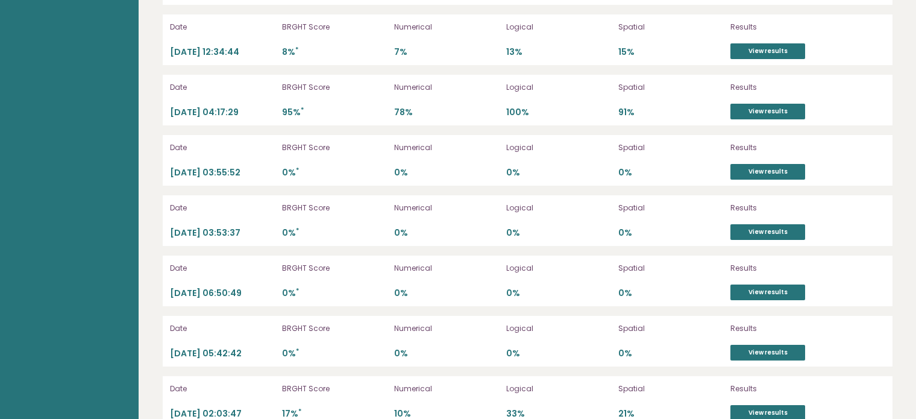
scroll to position [3819, 0]
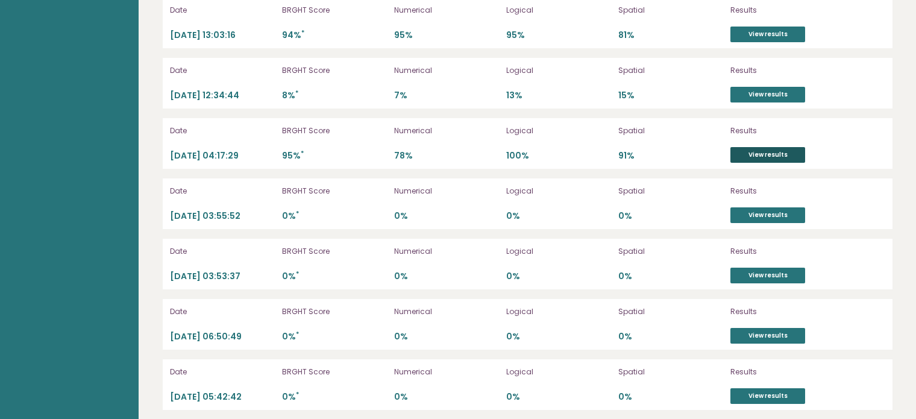
click at [752, 152] on link "View results" at bounding box center [767, 155] width 75 height 16
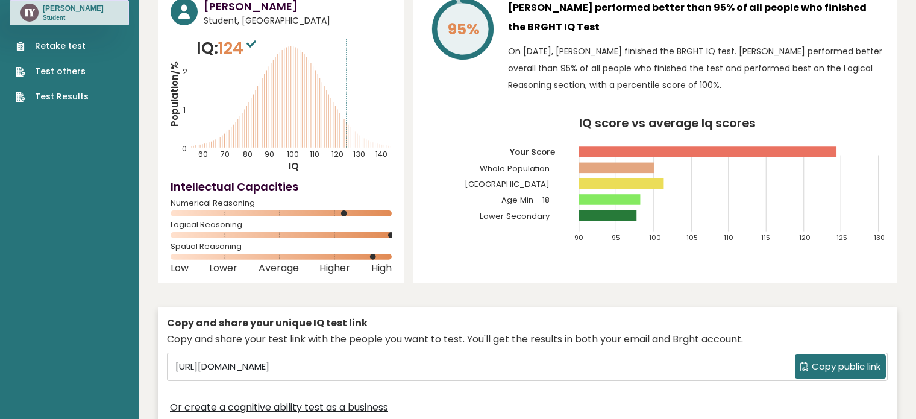
scroll to position [58, 0]
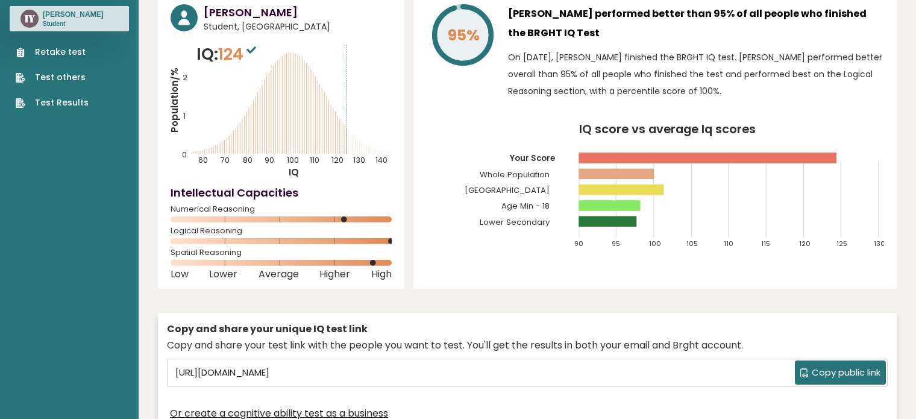
click at [727, 155] on rect at bounding box center [708, 157] width 258 height 11
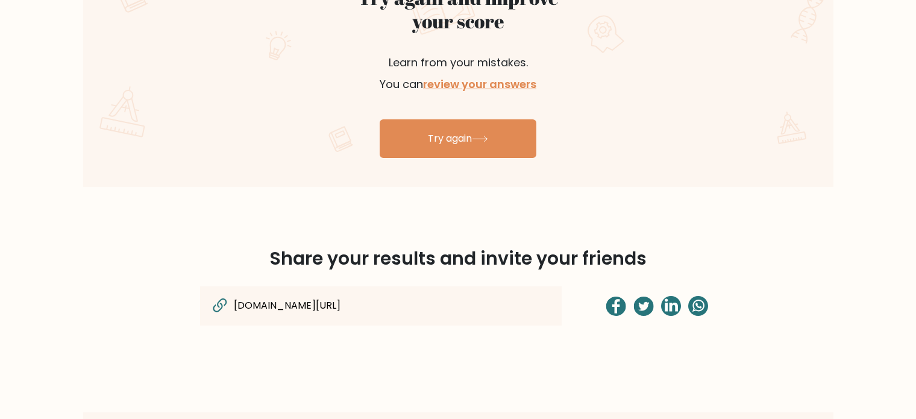
scroll to position [808, 0]
